Goal: Information Seeking & Learning: Compare options

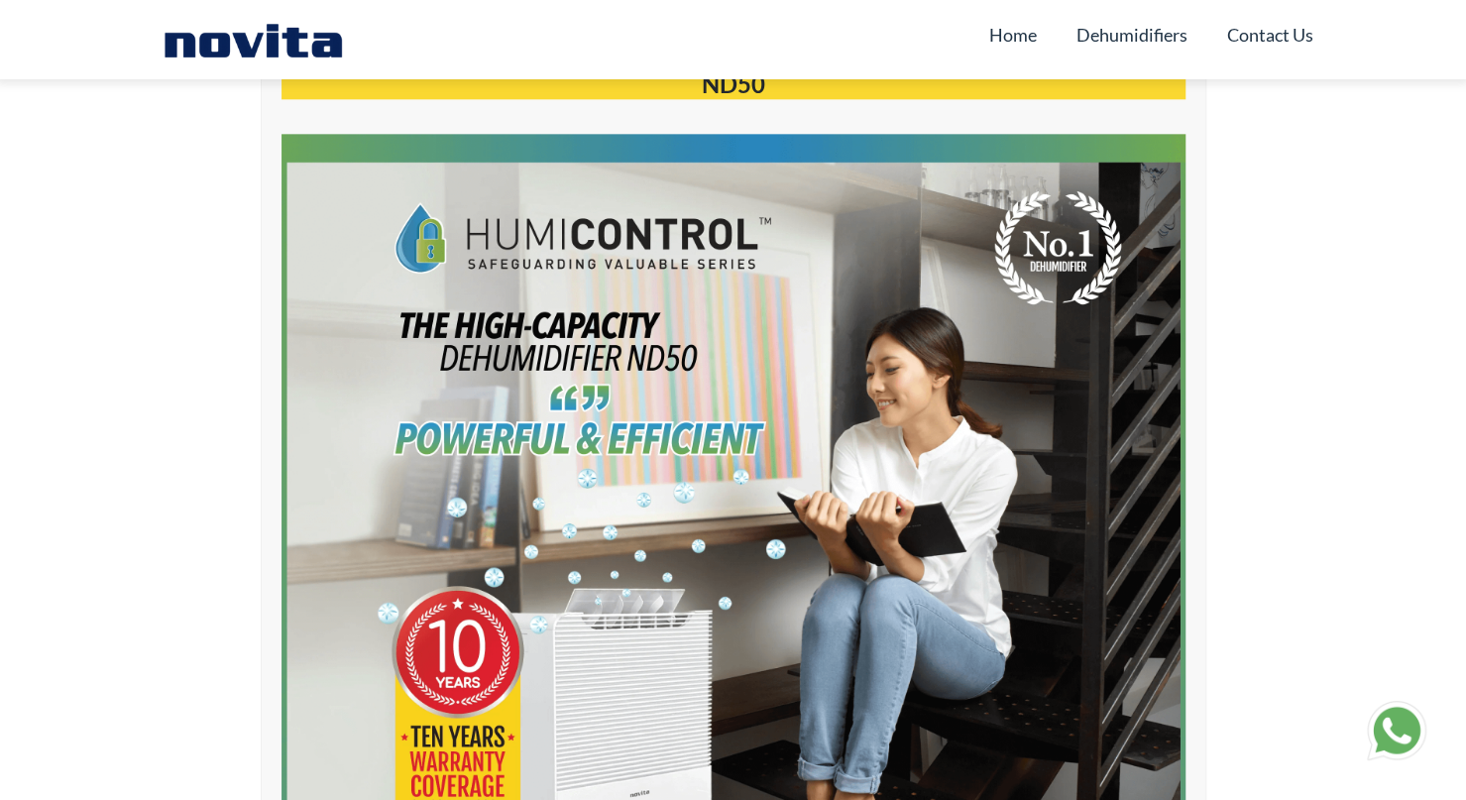
scroll to position [630, 0]
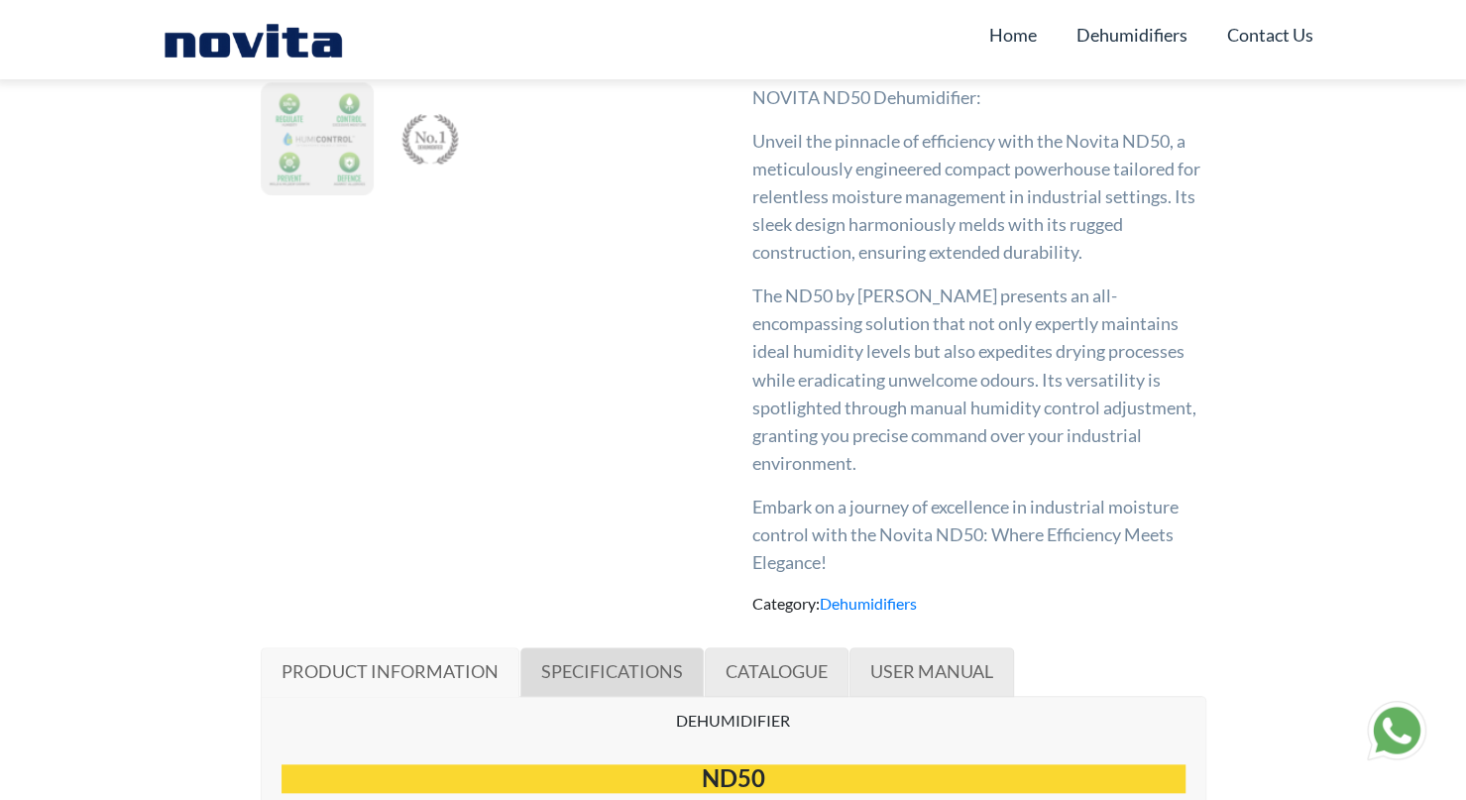
click at [650, 664] on span "SPECIFICATIONS" at bounding box center [612, 671] width 142 height 22
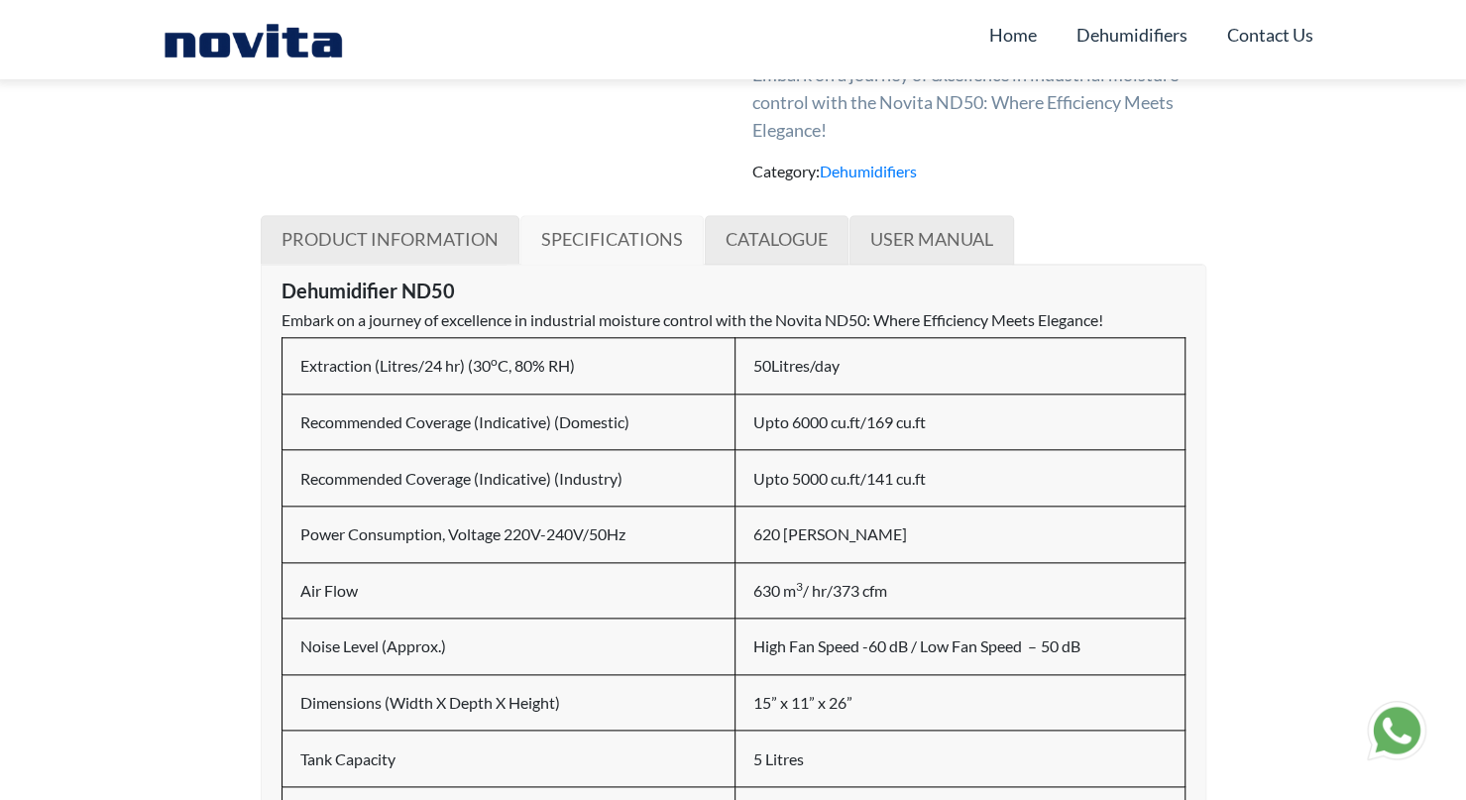
scroll to position [991, 0]
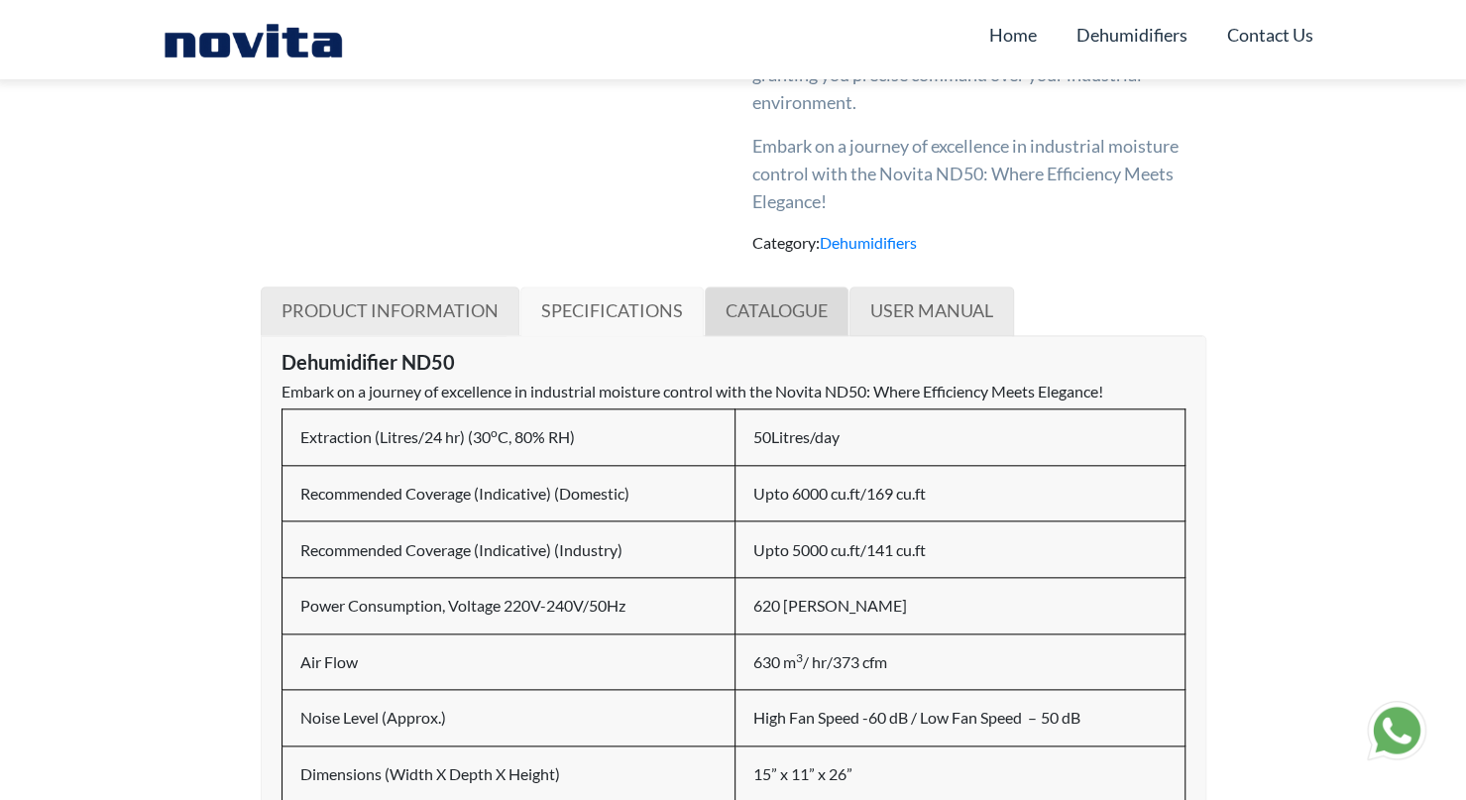
click at [780, 321] on link "CATALOGUE" at bounding box center [777, 311] width 144 height 50
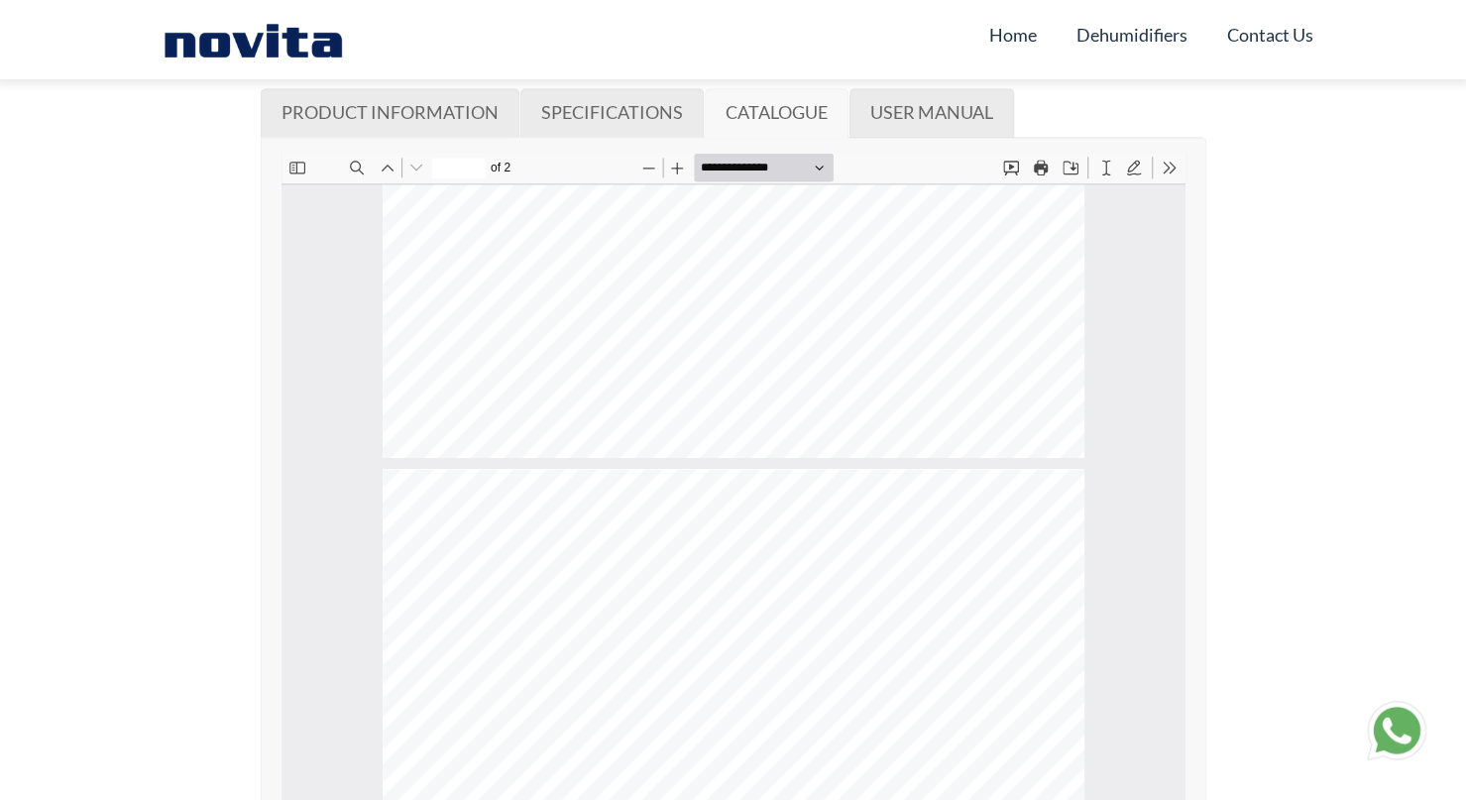
scroll to position [93, 0]
type input "*"
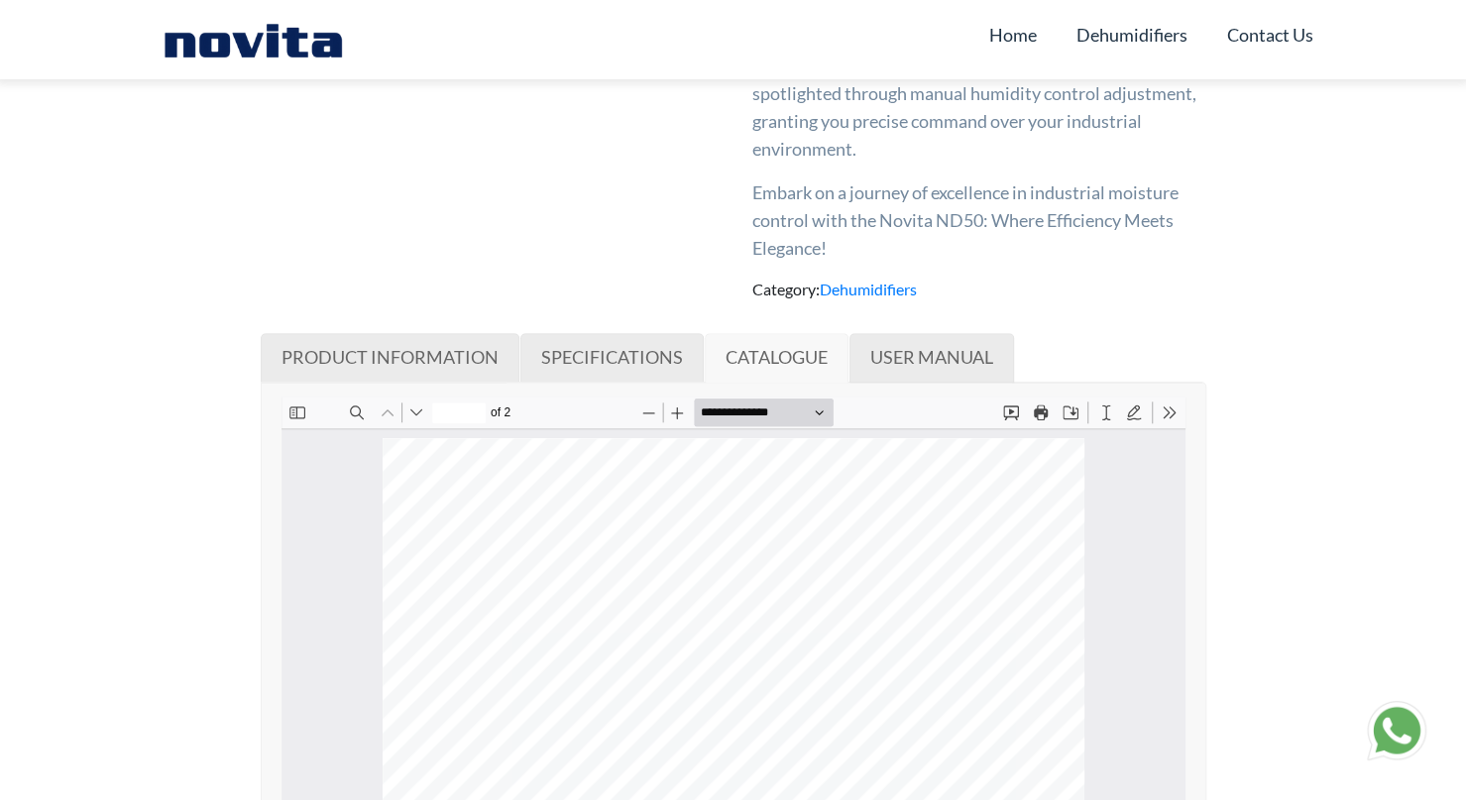
scroll to position [991, 0]
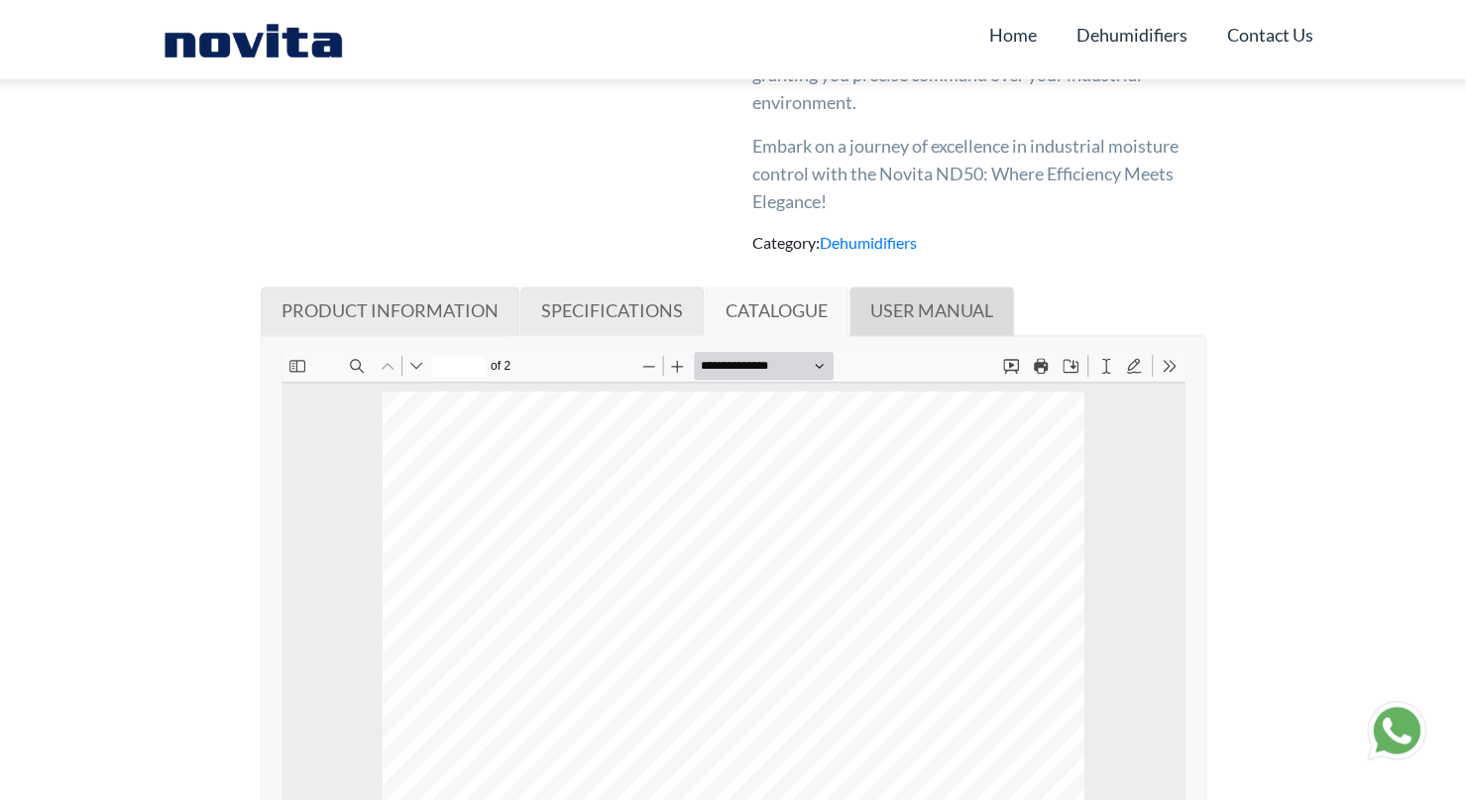
click at [898, 323] on link "USER MANUAL" at bounding box center [931, 311] width 164 height 50
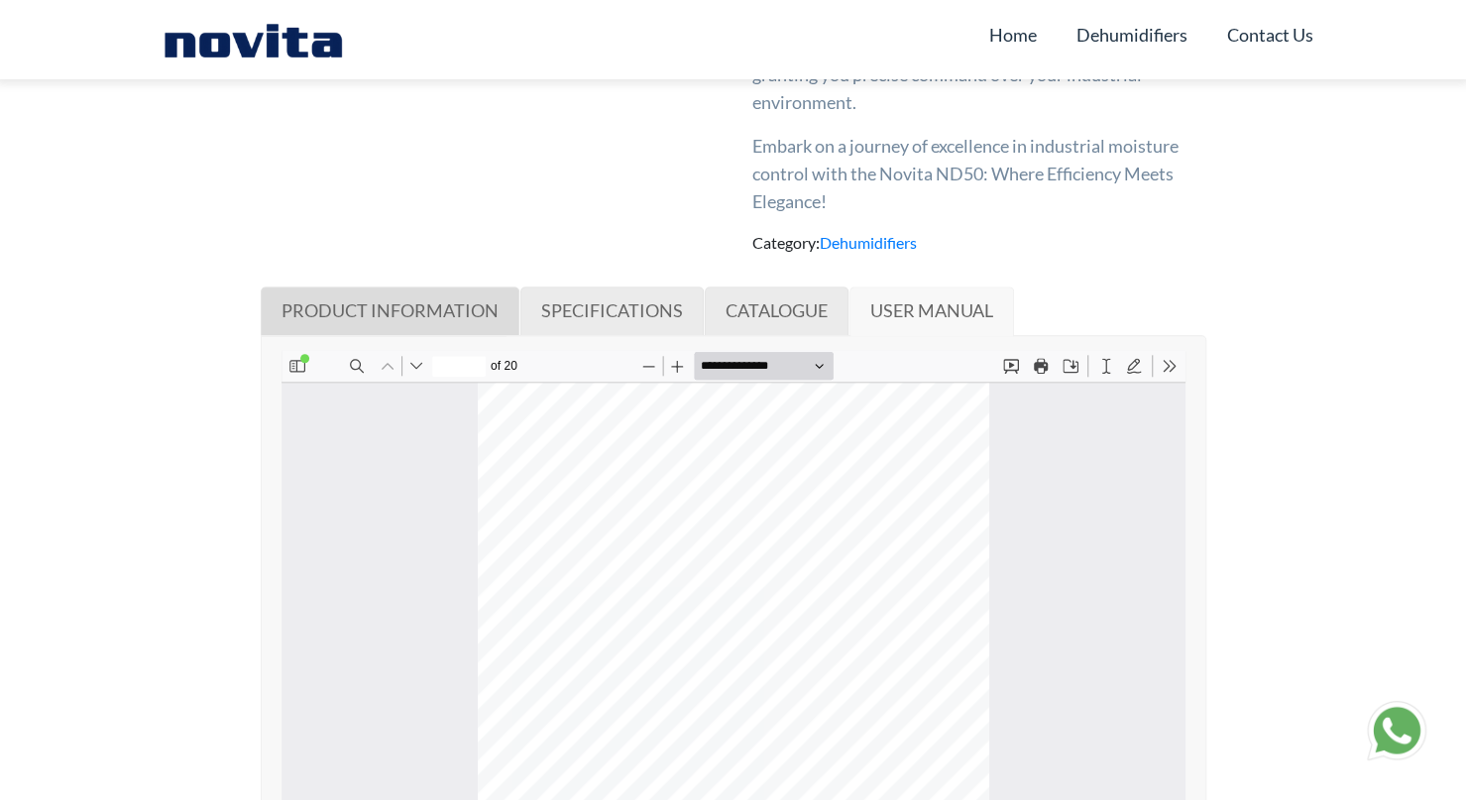
click at [453, 322] on link "PRODUCT INFORMATION" at bounding box center [390, 311] width 259 height 50
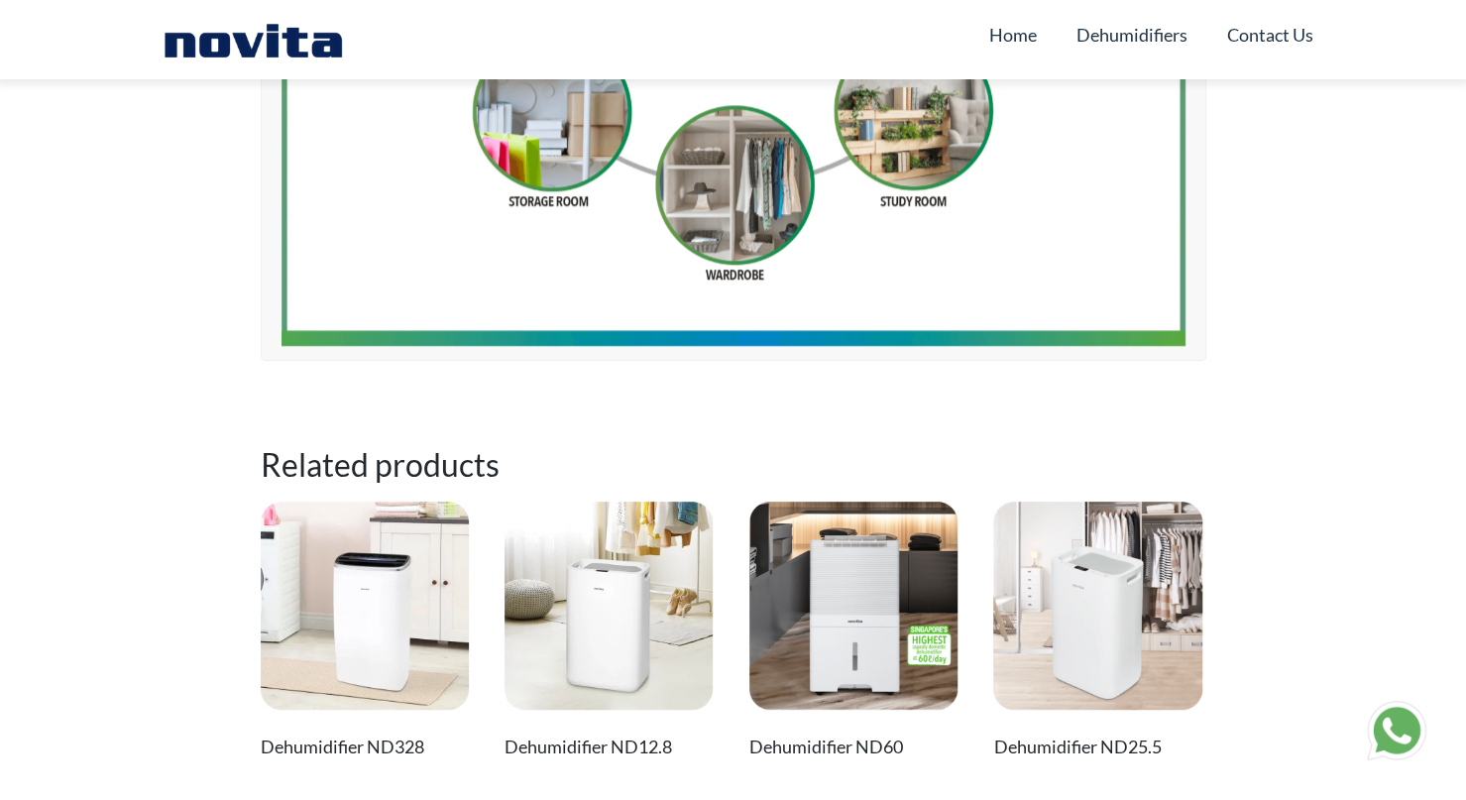
scroll to position [13809, 0]
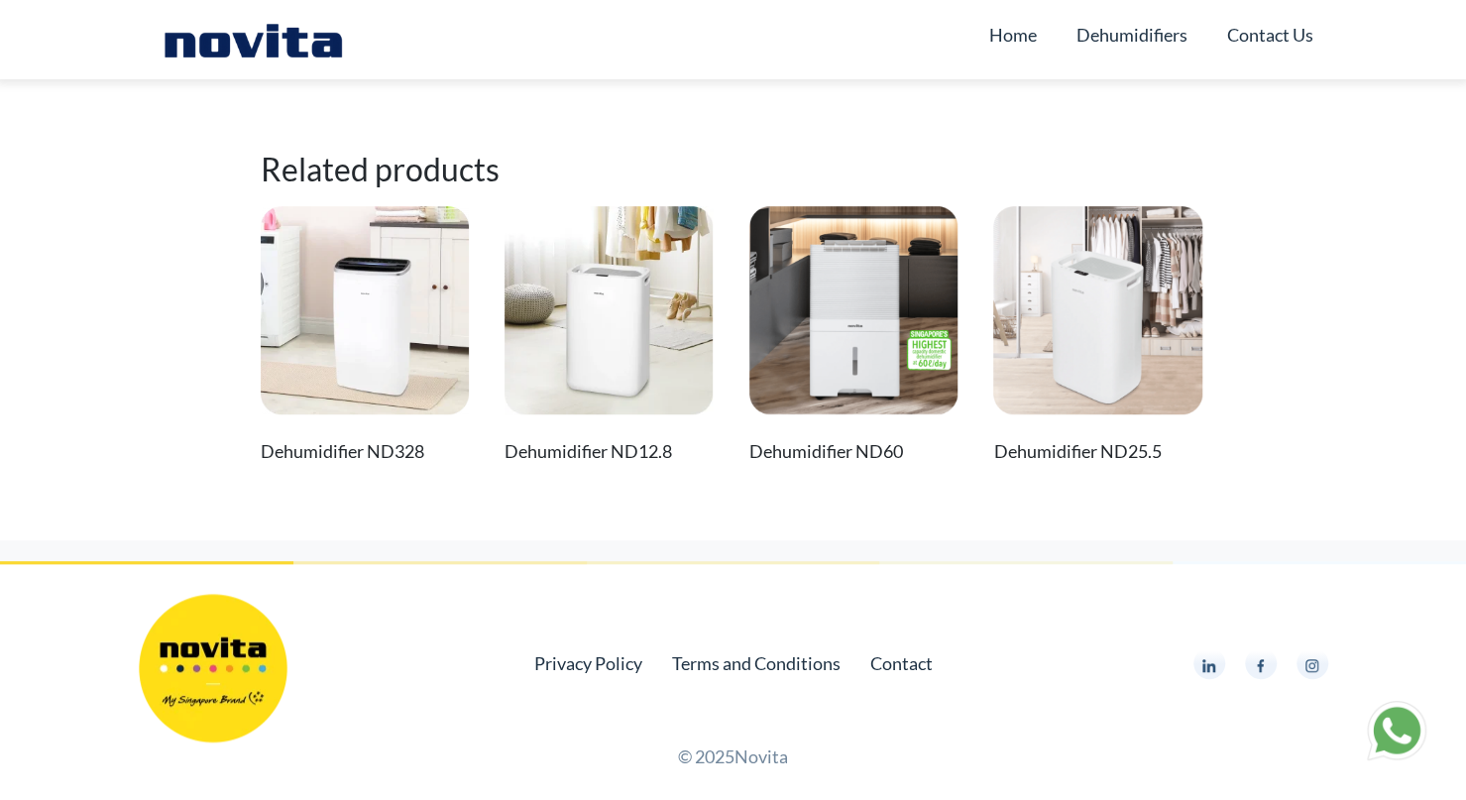
click at [1151, 426] on link "Dehumidifier ND25.5" at bounding box center [1097, 339] width 208 height 266
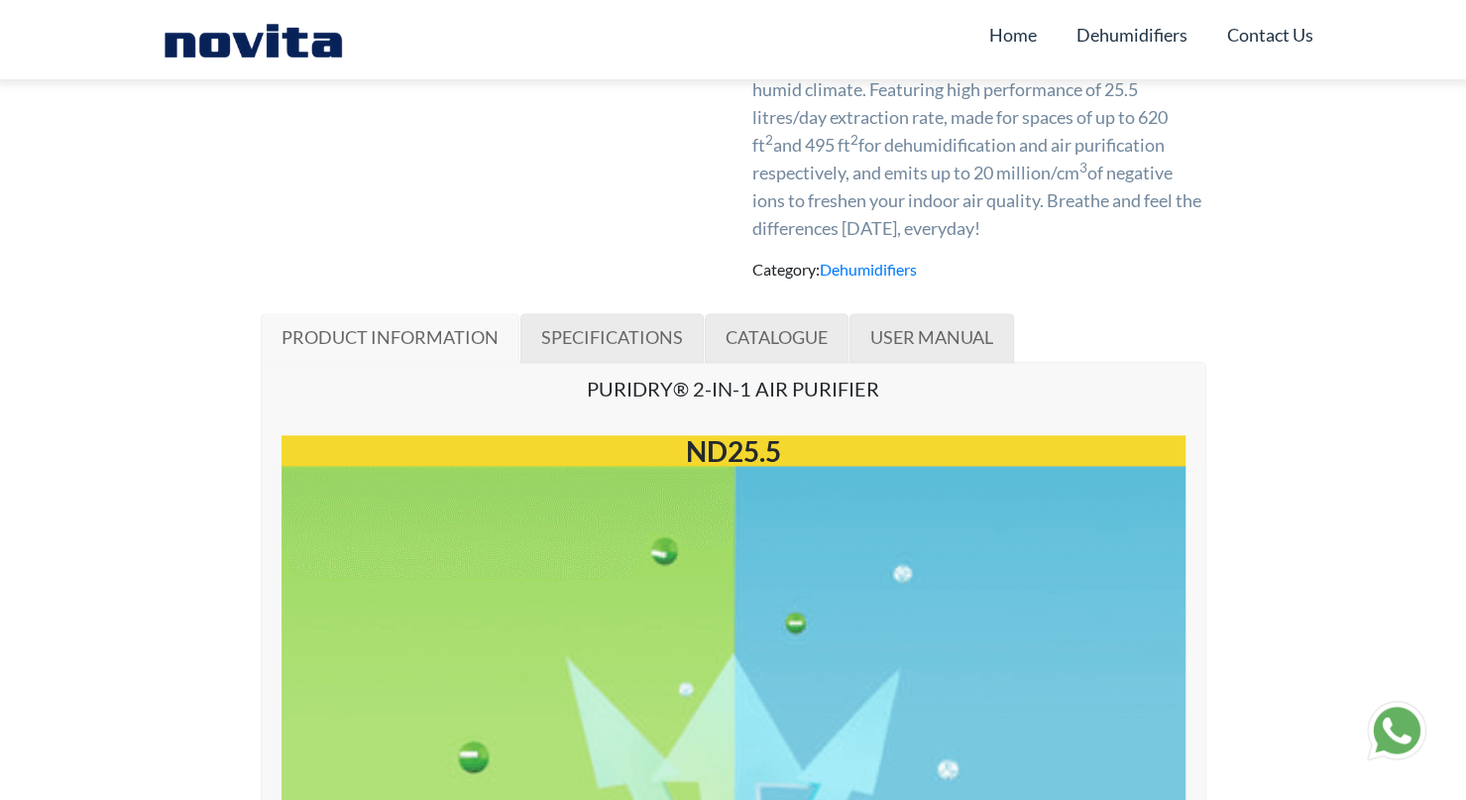
scroll to position [1090, 0]
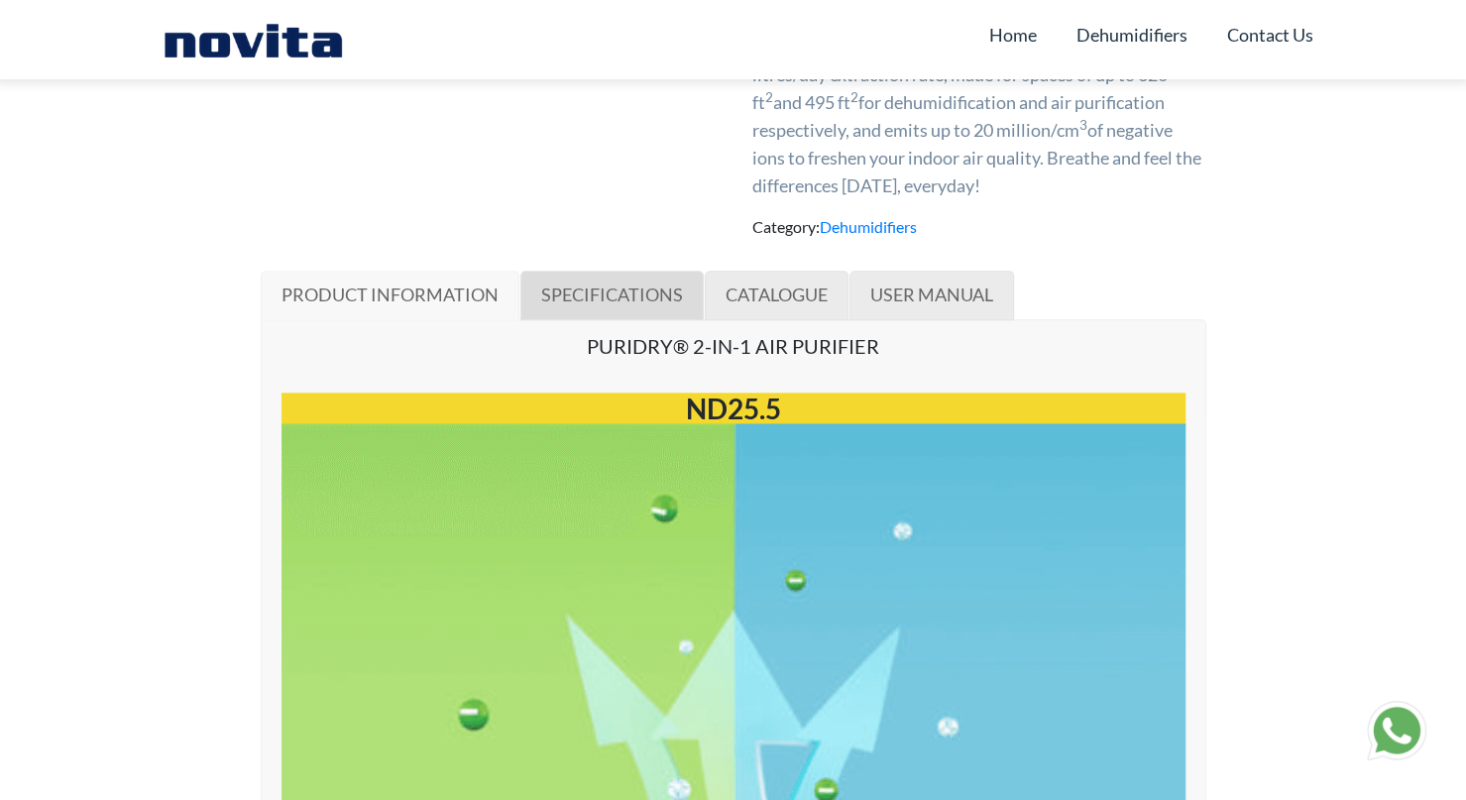
click at [592, 294] on span "SPECIFICATIONS" at bounding box center [612, 294] width 142 height 22
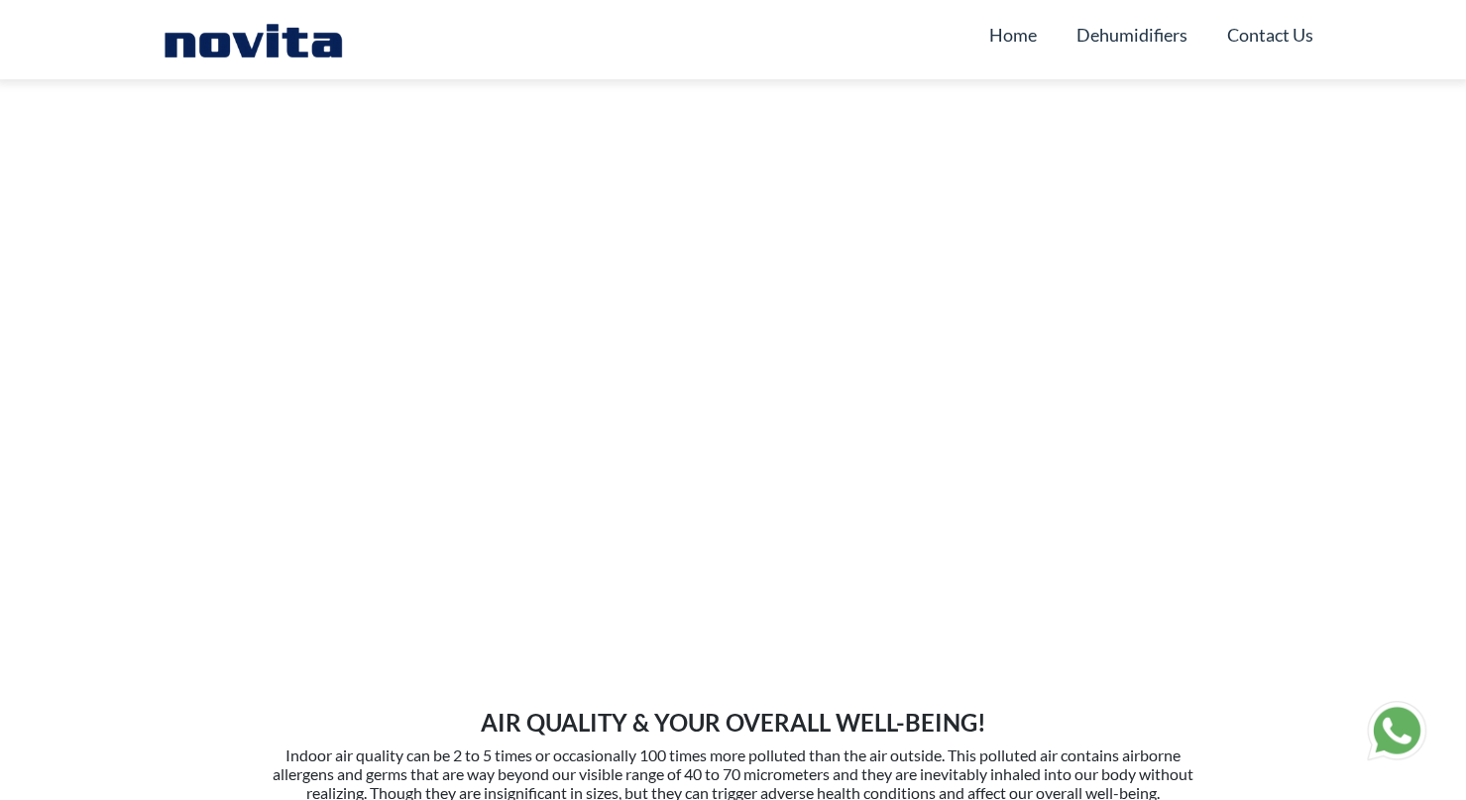
scroll to position [4594, 0]
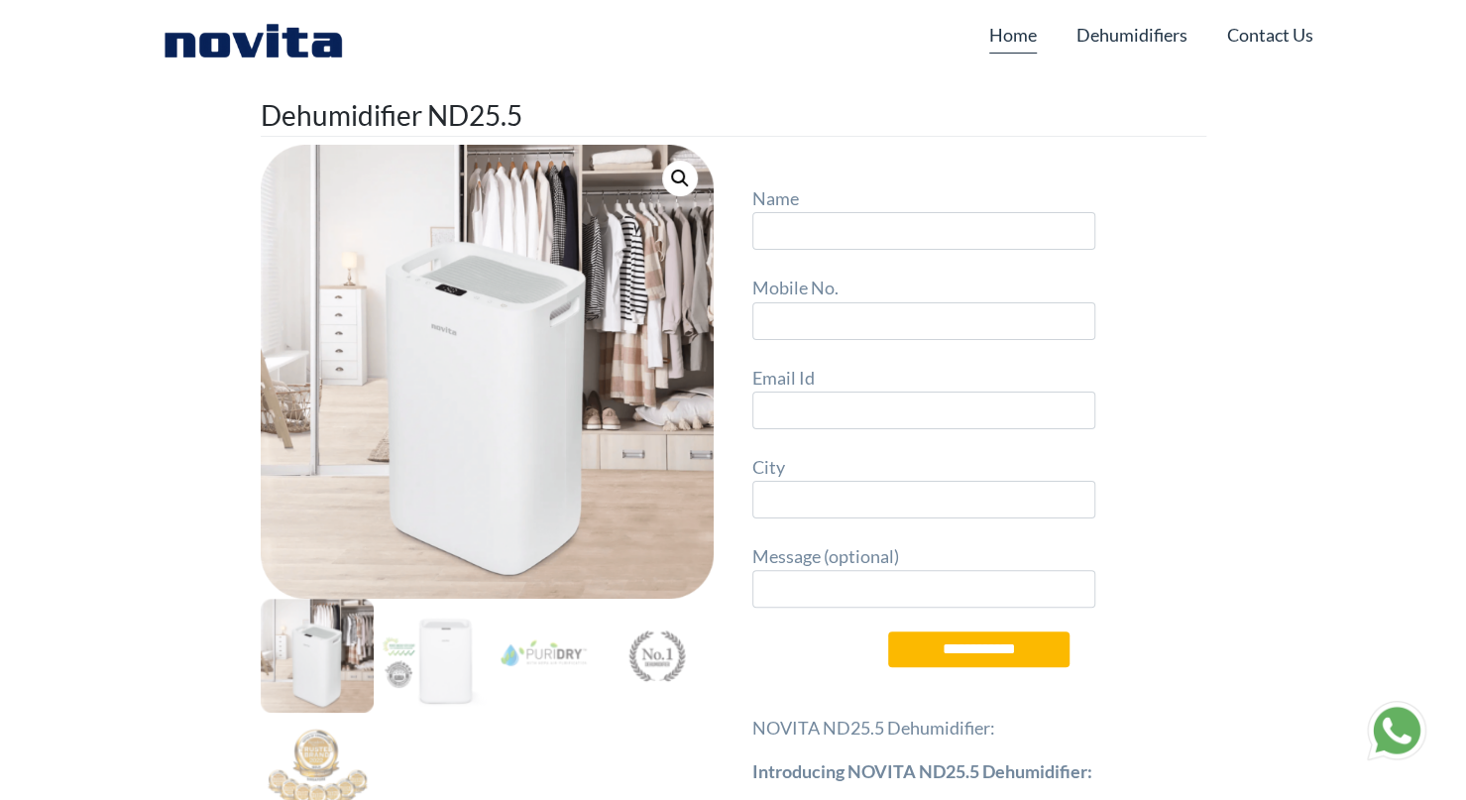
click at [1006, 29] on link "Home" at bounding box center [1013, 35] width 48 height 38
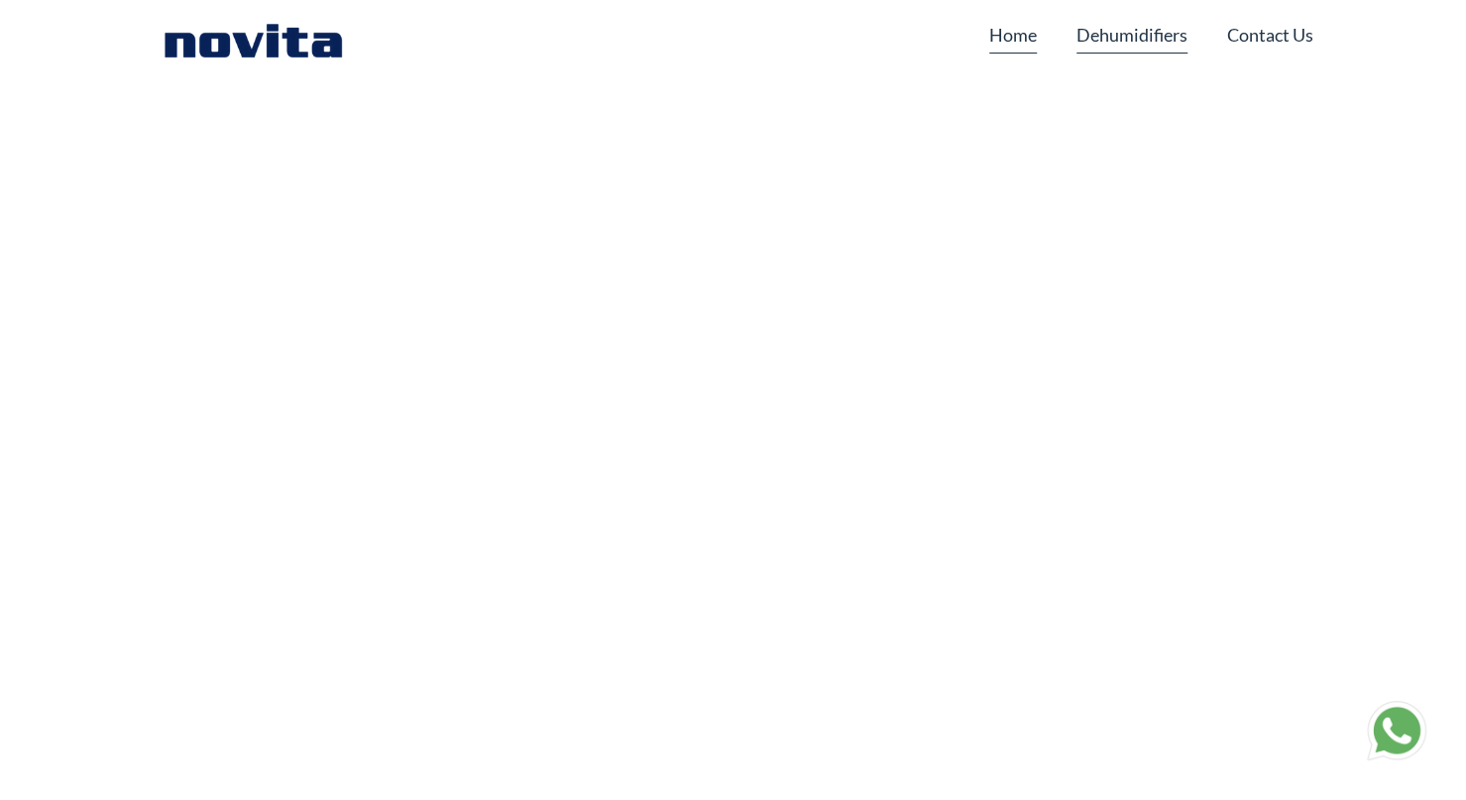
click at [1152, 41] on link "Dehumidifiers" at bounding box center [1131, 35] width 111 height 38
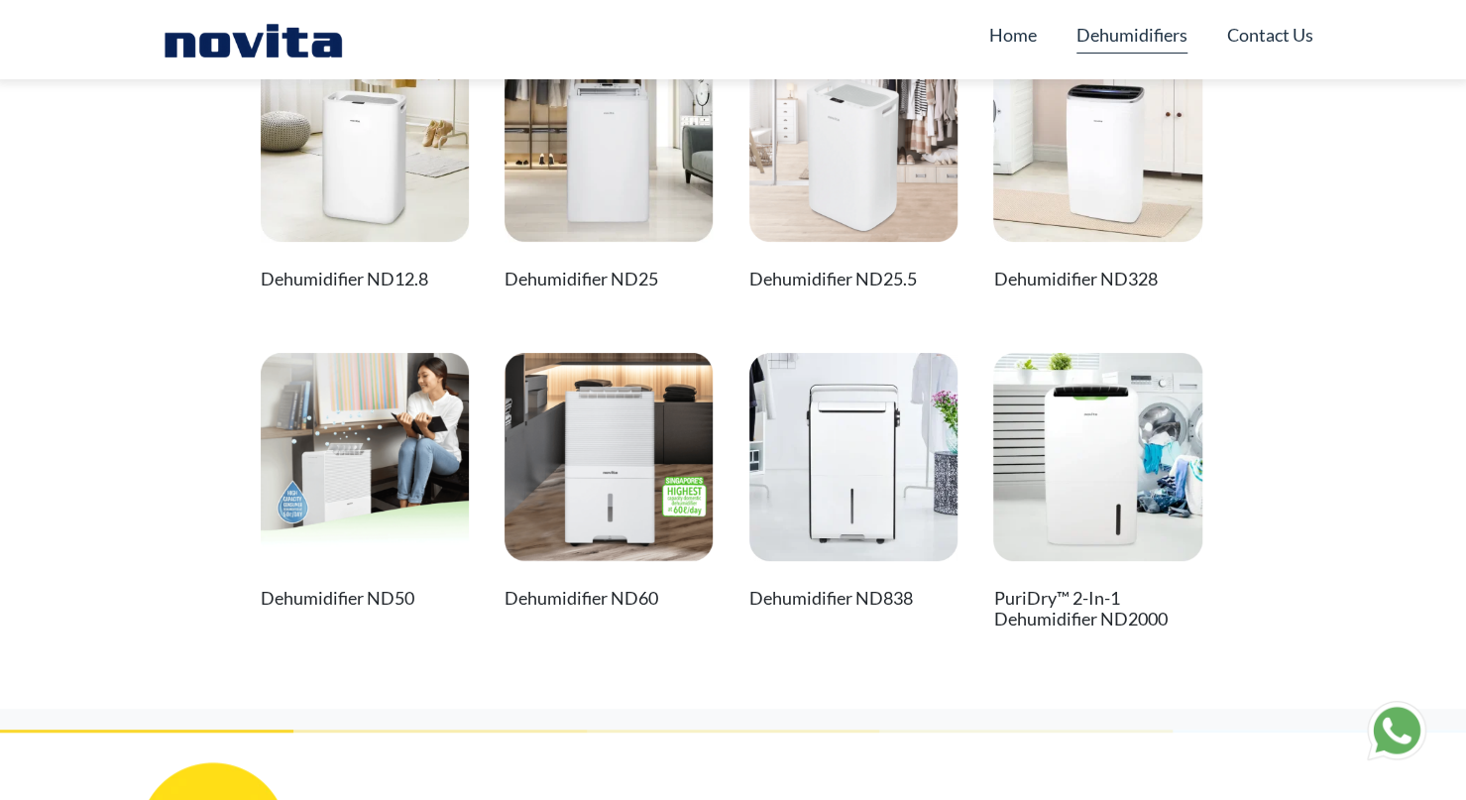
scroll to position [94, 0]
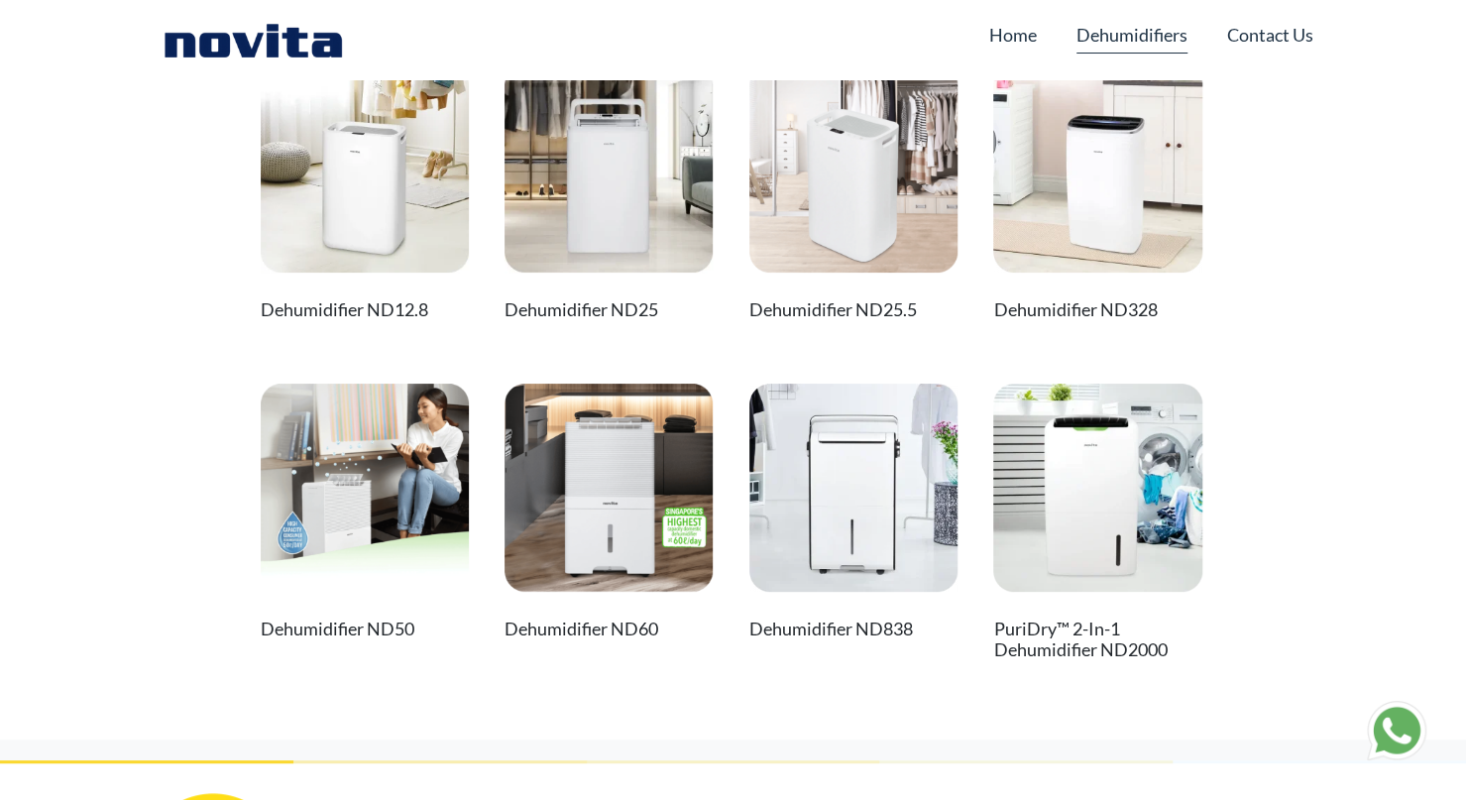
click at [408, 270] on img at bounding box center [365, 168] width 208 height 208
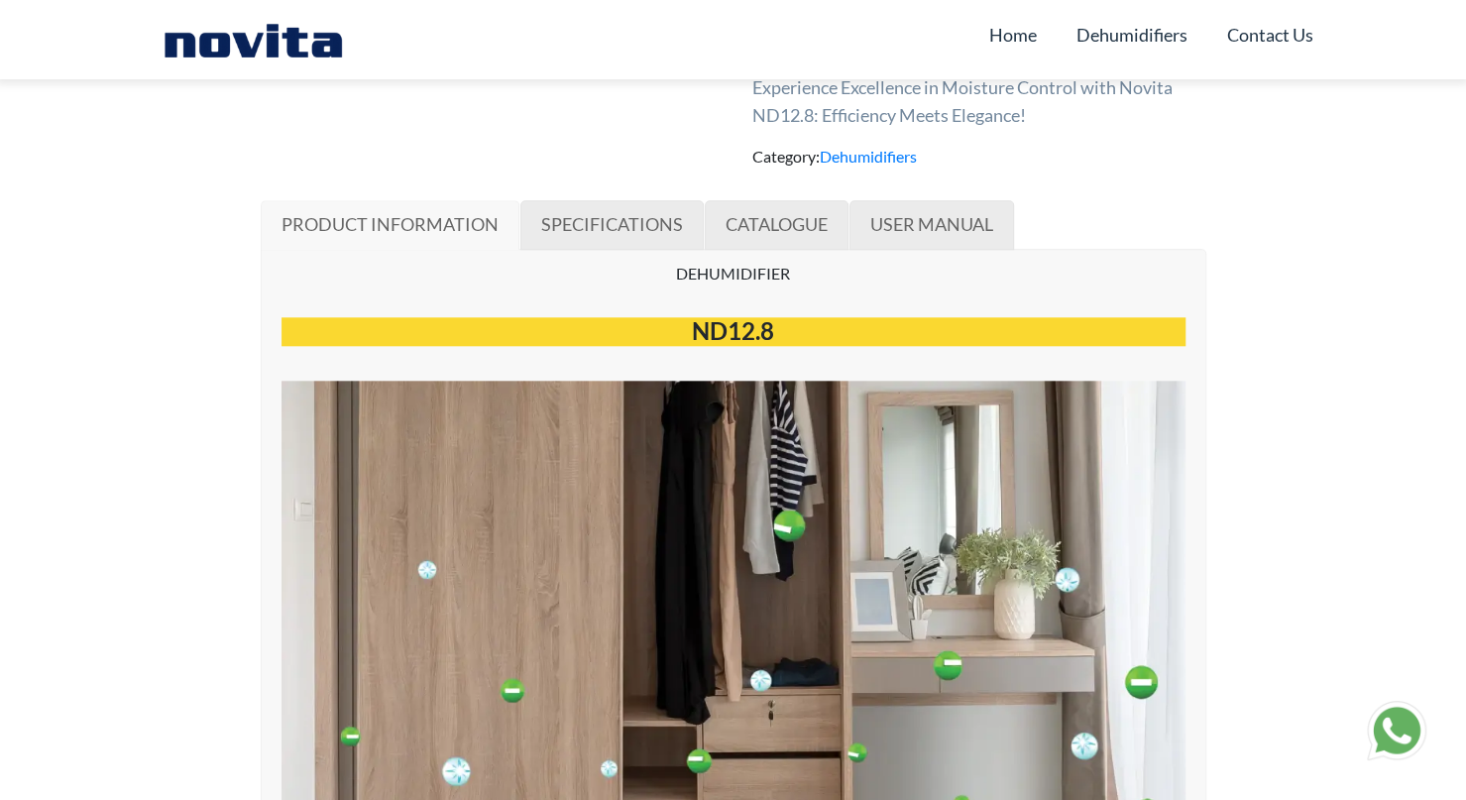
scroll to position [1090, 0]
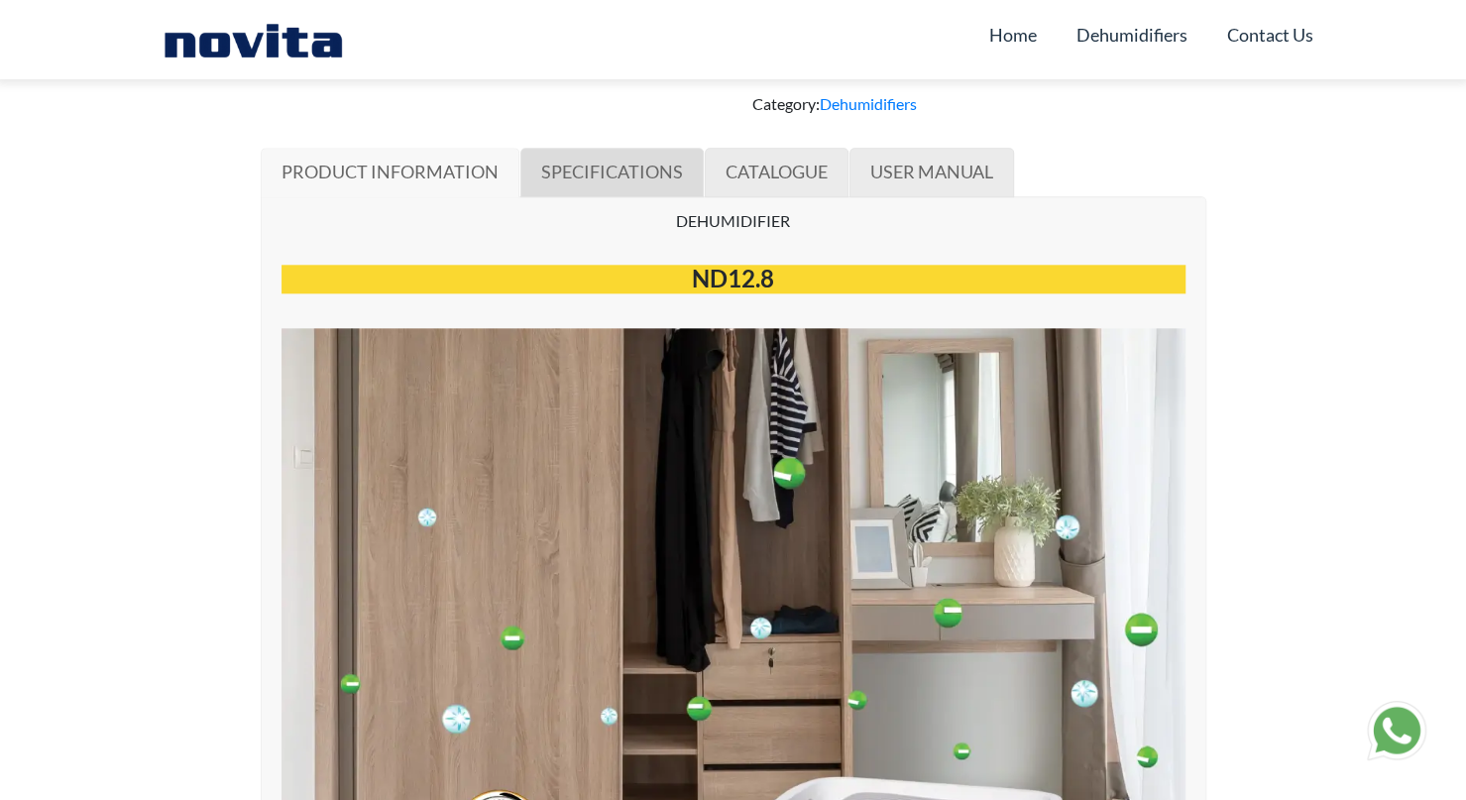
click at [648, 169] on span "SPECIFICATIONS" at bounding box center [612, 172] width 142 height 22
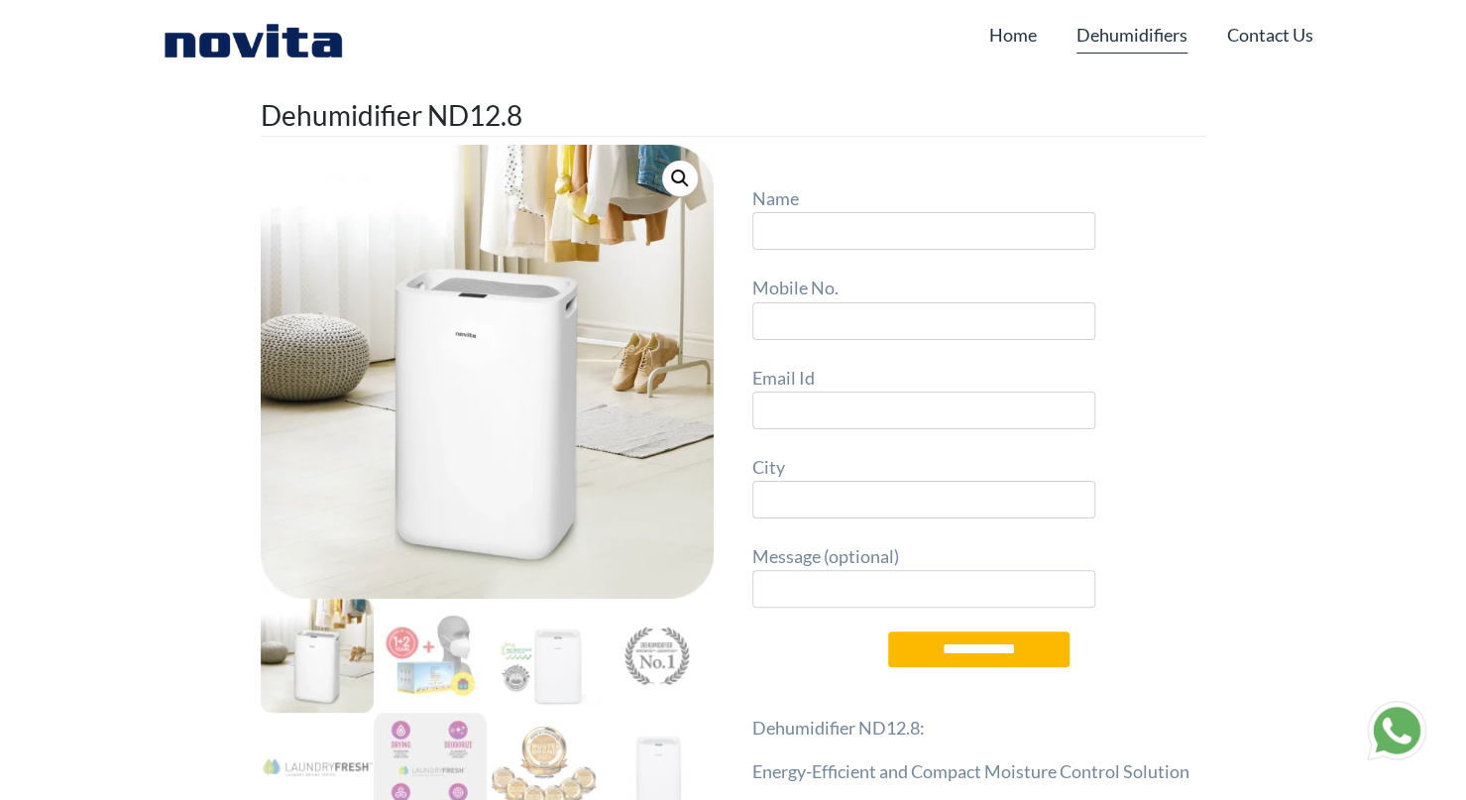
click at [1146, 33] on link "Dehumidifiers" at bounding box center [1131, 35] width 111 height 38
